Goal: Check status: Check status

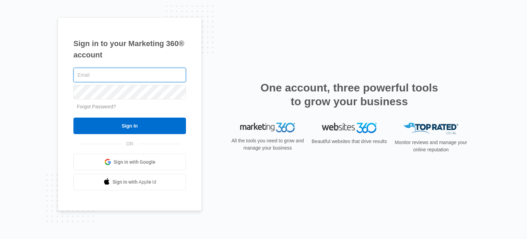
click at [160, 75] on input "text" at bounding box center [129, 75] width 113 height 14
type input "[PERSON_NAME][EMAIL_ADDRESS][DOMAIN_NAME]"
click at [141, 100] on div at bounding box center [129, 91] width 113 height 17
click at [73, 117] on input "Sign In" at bounding box center [129, 125] width 113 height 16
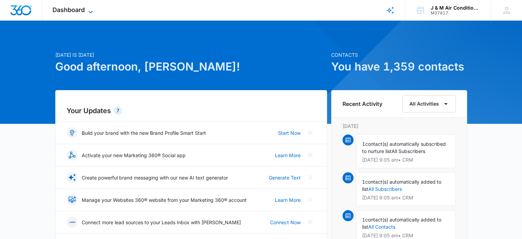
click at [70, 10] on span "Dashboard" at bounding box center [69, 9] width 32 height 7
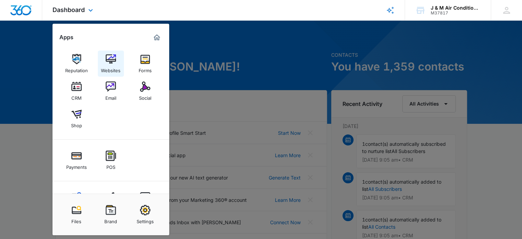
click at [113, 66] on div "Websites" at bounding box center [111, 68] width 20 height 9
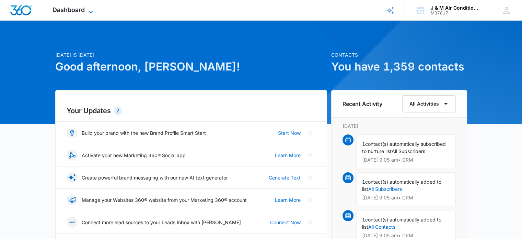
click at [88, 9] on icon at bounding box center [90, 12] width 8 height 8
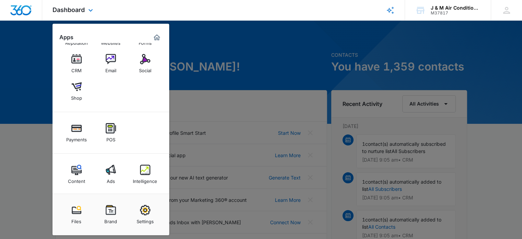
scroll to position [29, 0]
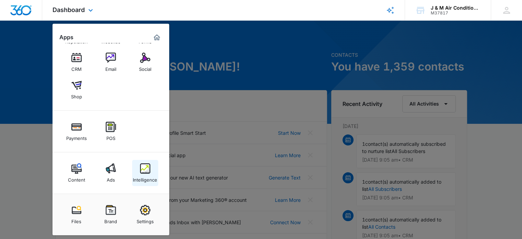
click at [149, 171] on img at bounding box center [145, 168] width 10 height 10
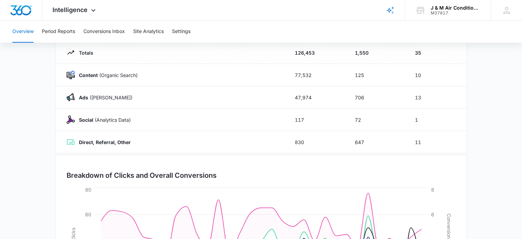
scroll to position [185, 0]
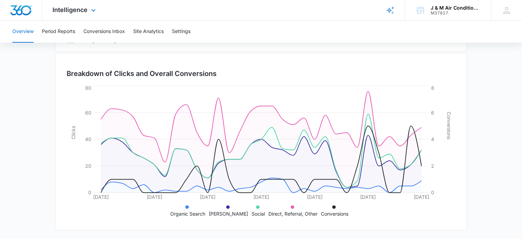
click at [19, 12] on img "Dashboard" at bounding box center [21, 10] width 22 height 10
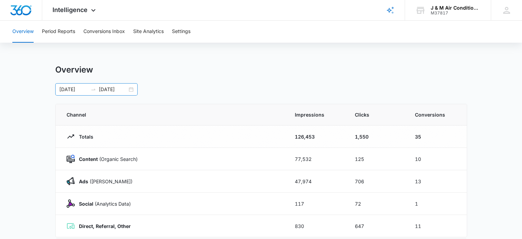
click at [128, 89] on div "[DATE] [DATE]" at bounding box center [96, 89] width 82 height 12
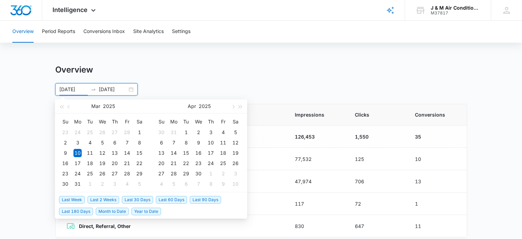
click at [176, 197] on span "Last 60 Days" at bounding box center [171, 200] width 31 height 8
type input "[DATE]"
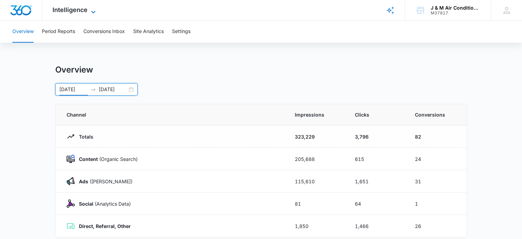
click at [91, 12] on icon at bounding box center [93, 12] width 8 height 8
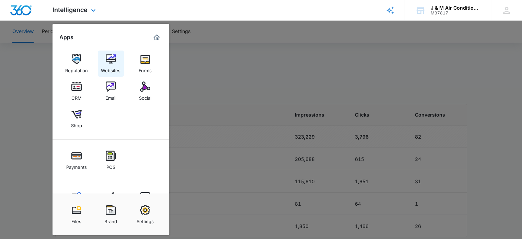
click at [113, 61] on img at bounding box center [111, 59] width 10 height 10
